Goal: Transaction & Acquisition: Purchase product/service

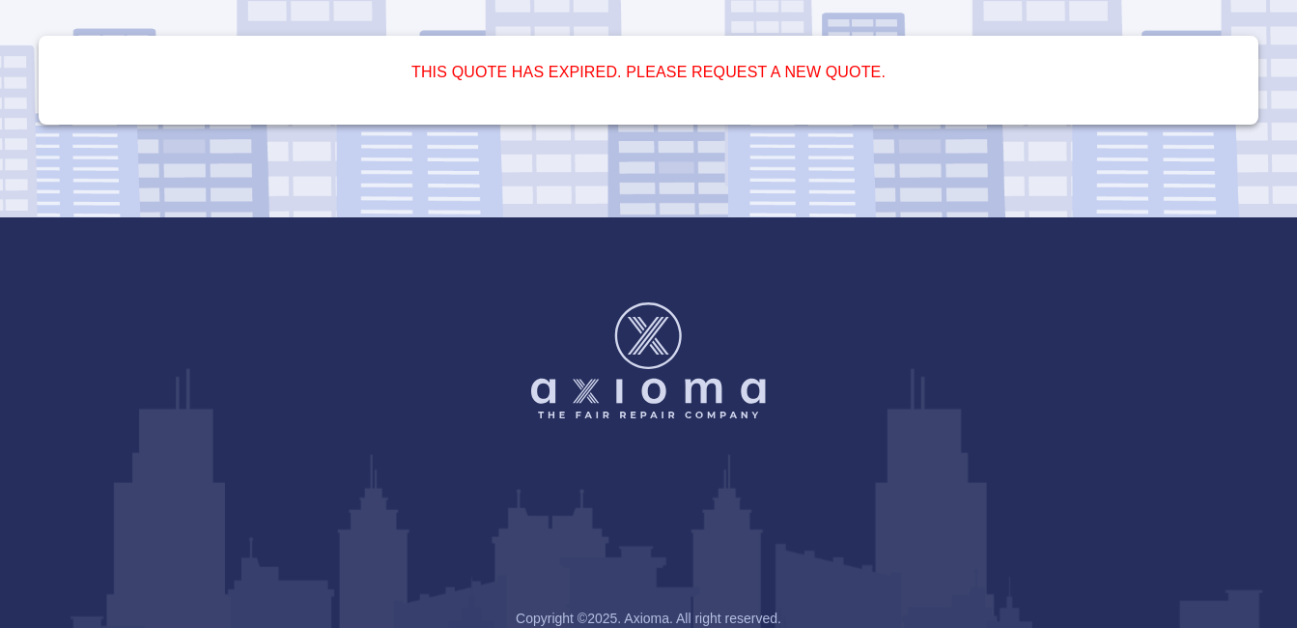
scroll to position [157, 0]
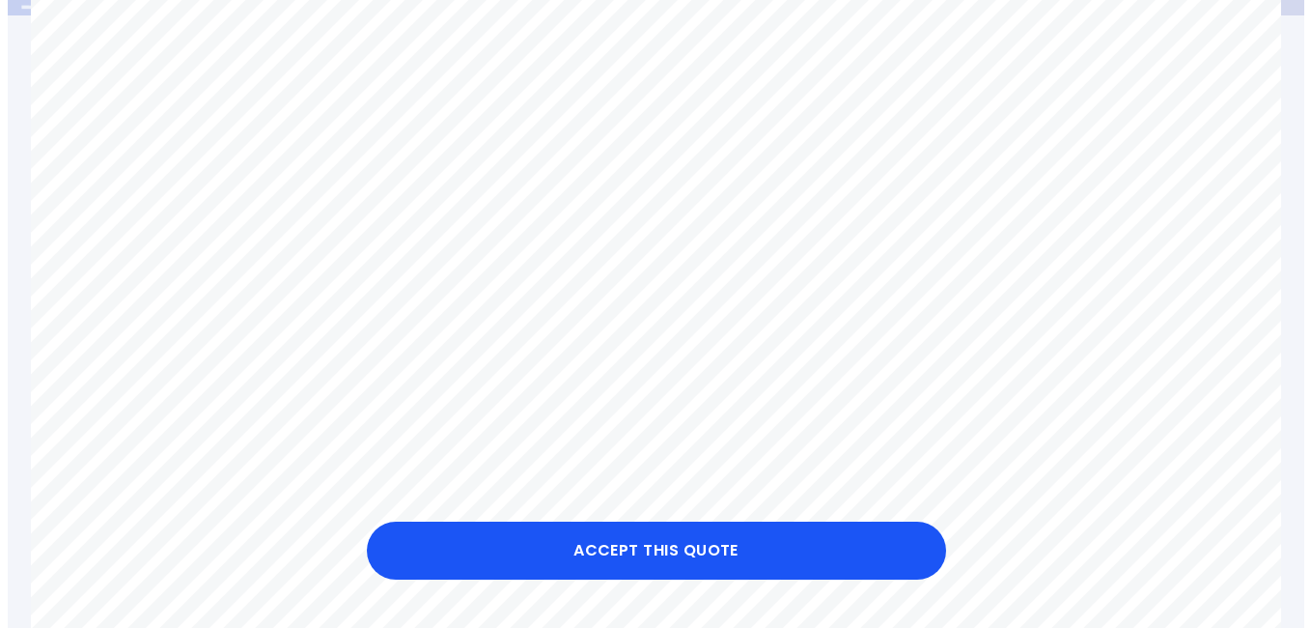
scroll to position [462, 0]
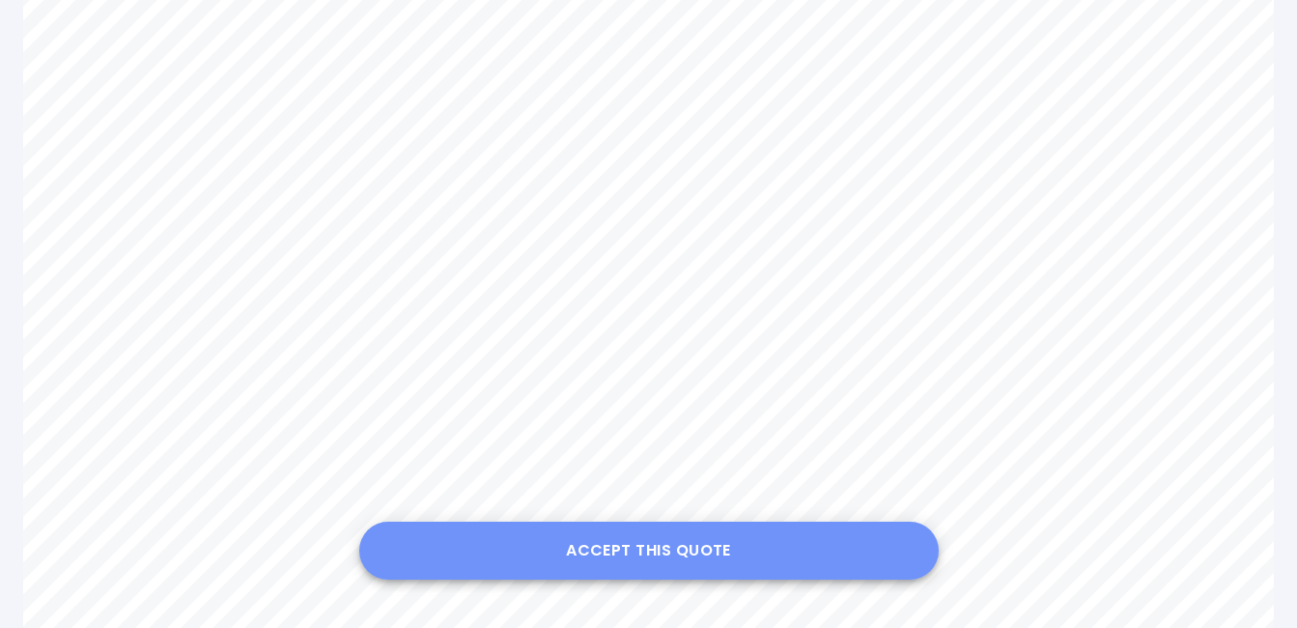
click at [677, 531] on button "Accept this Quote" at bounding box center [648, 550] width 579 height 58
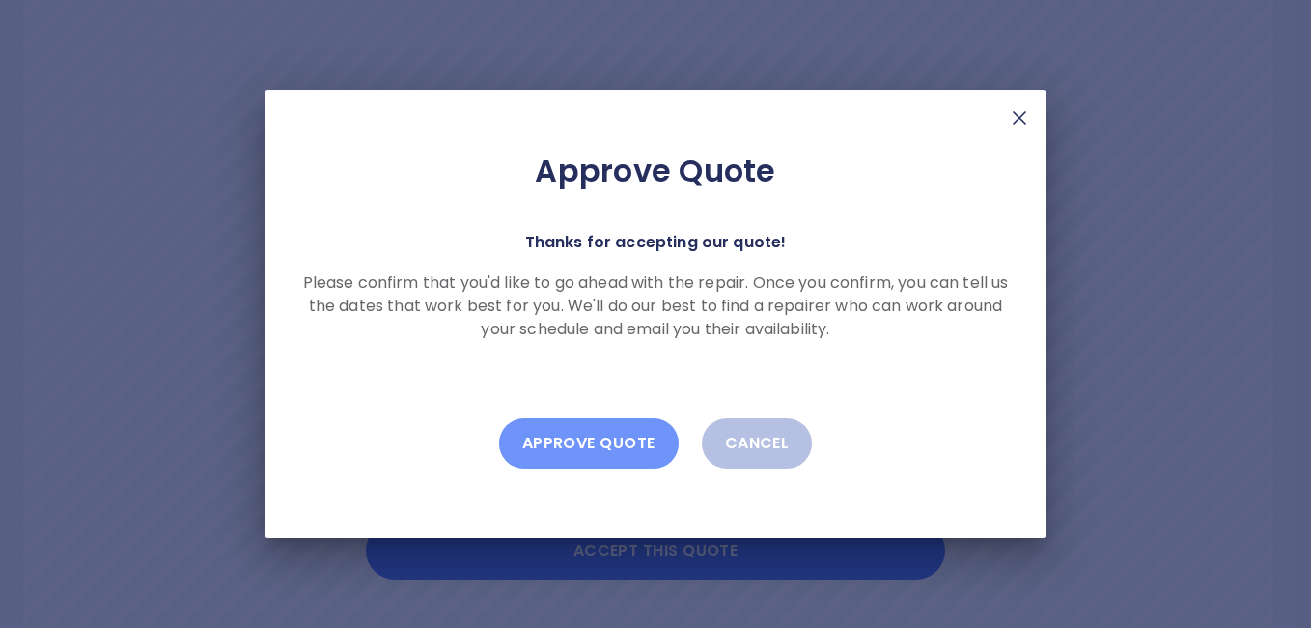
click at [617, 436] on button "Approve Quote" at bounding box center [589, 443] width 180 height 50
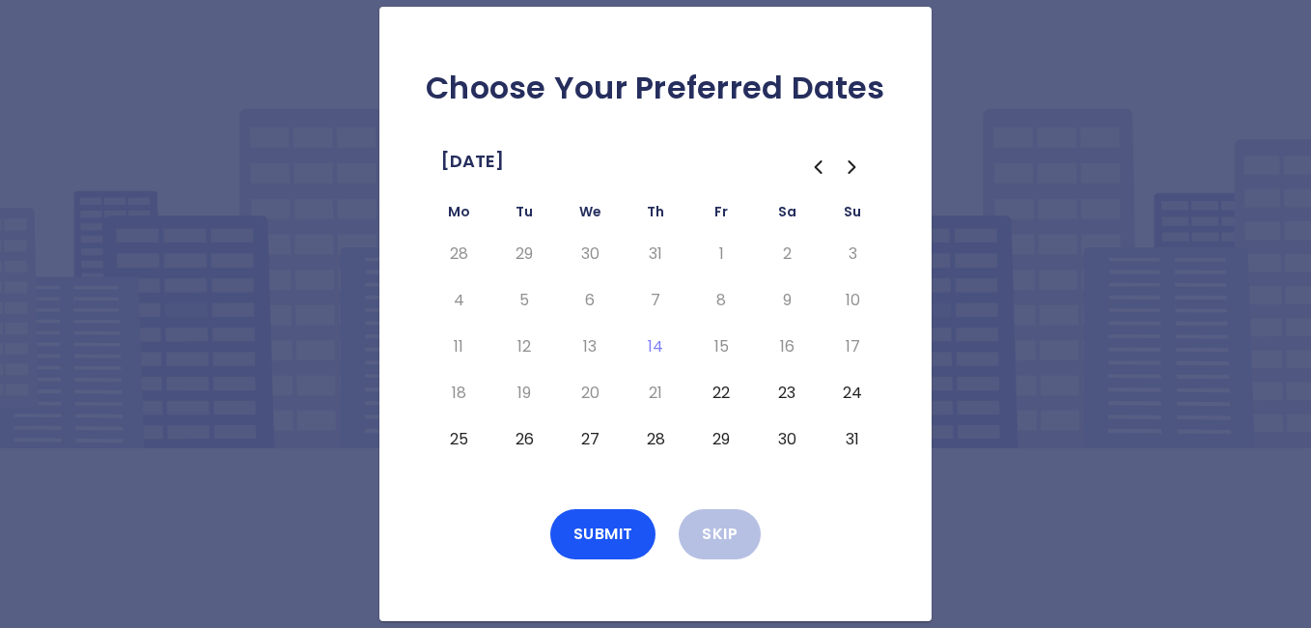
click at [721, 385] on button "22" at bounding box center [721, 393] width 35 height 31
click at [609, 538] on button "Submit" at bounding box center [603, 534] width 106 height 50
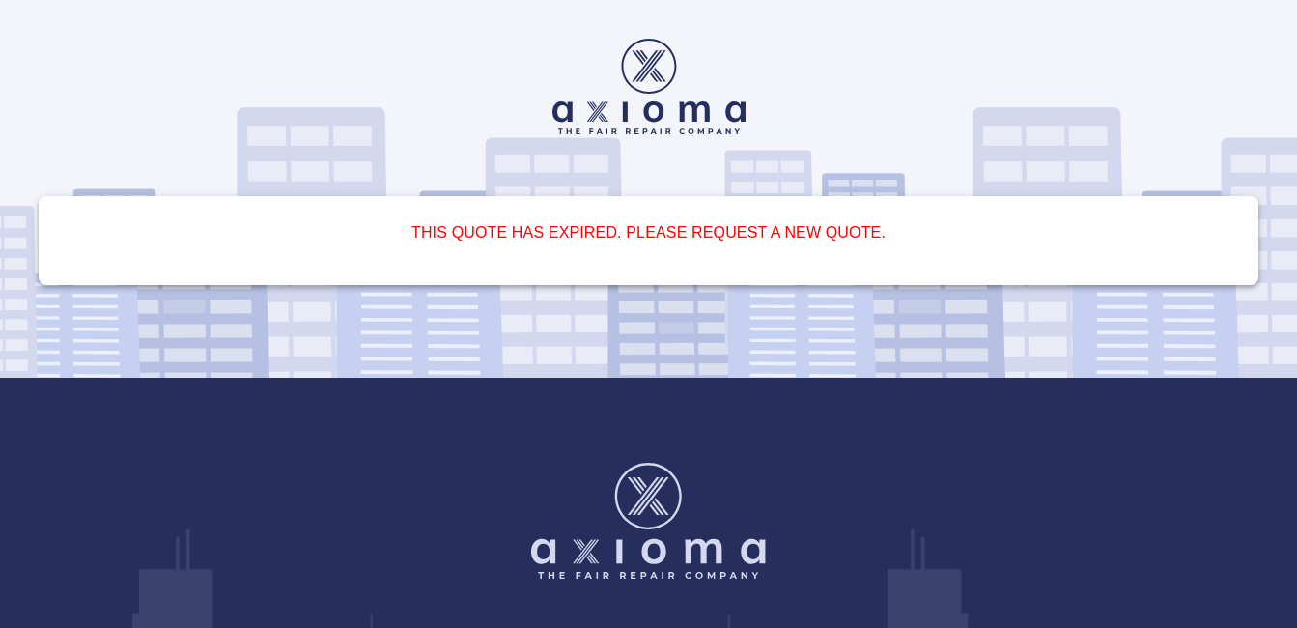
click at [715, 237] on h6 "This quote has expired. Please request a new quote." at bounding box center [648, 232] width 1173 height 27
